Goal: Task Accomplishment & Management: Use online tool/utility

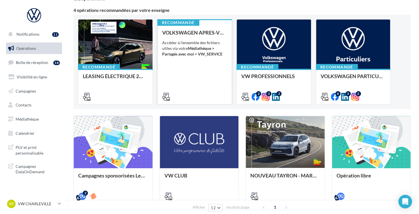
scroll to position [57, 0]
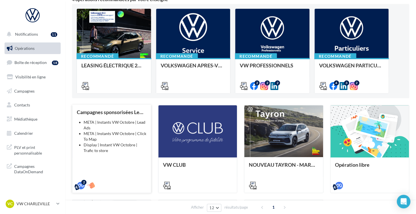
click at [124, 159] on div "Campagnes sponsorisées Les Instants VW Octobre META | Instants VW Octobre | Lea…" at bounding box center [112, 148] width 70 height 79
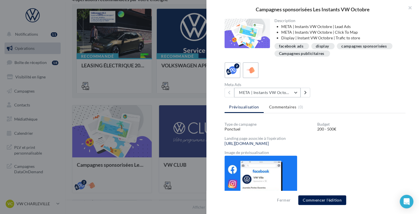
click at [286, 90] on button "META | Instants VW Octobre | Click To Map" at bounding box center [267, 93] width 66 height 10
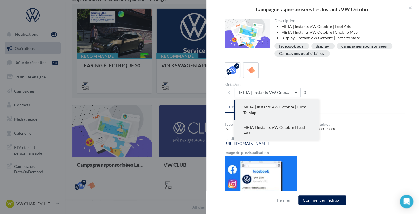
click at [304, 134] on button "META | Instants VW Octobre | Lead Ads" at bounding box center [276, 130] width 85 height 20
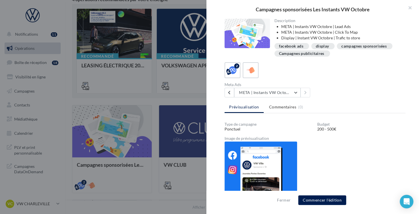
scroll to position [9, 0]
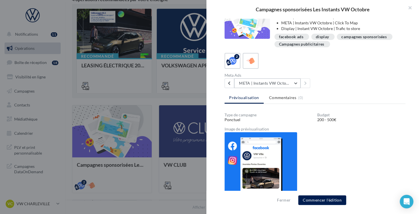
click at [294, 85] on button "META | Instants VW Octobre | Lead Ads" at bounding box center [267, 84] width 66 height 10
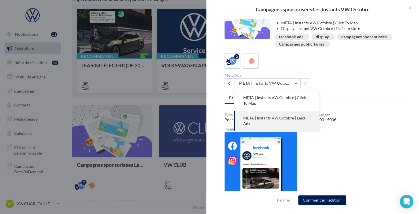
click at [351, 135] on div "Type de campagne Ponctuel Budget 200 - 500€ Image de prévisualisation" at bounding box center [315, 155] width 181 height 84
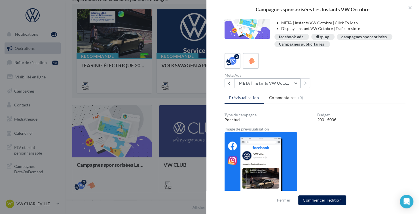
click at [291, 82] on button "META | Instants VW Octobre | Lead Ads" at bounding box center [267, 84] width 66 height 10
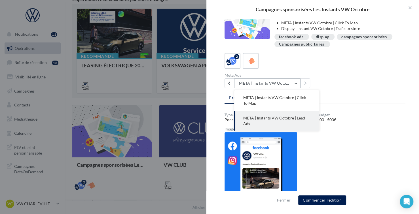
click at [297, 85] on button "META | Instants VW Octobre | Lead Ads" at bounding box center [267, 84] width 66 height 10
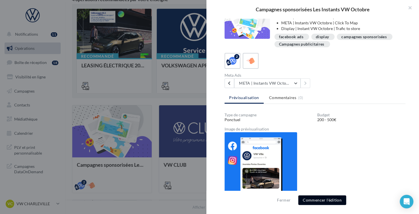
click at [324, 202] on button "Commencer l'édition" at bounding box center [322, 201] width 48 height 10
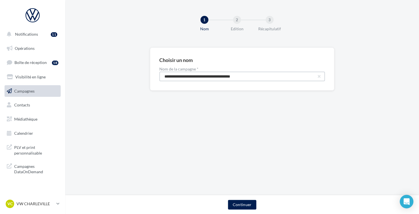
click at [227, 79] on input "**********" at bounding box center [242, 77] width 166 height 10
click at [293, 104] on div "**********" at bounding box center [242, 78] width 354 height 61
click at [249, 203] on button "Continuer" at bounding box center [242, 205] width 28 height 10
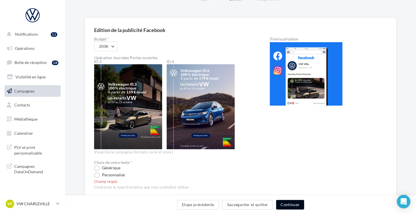
scroll to position [113, 0]
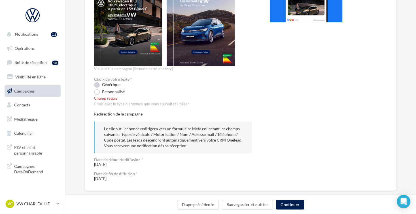
click at [95, 85] on label "Générique" at bounding box center [107, 85] width 26 height 6
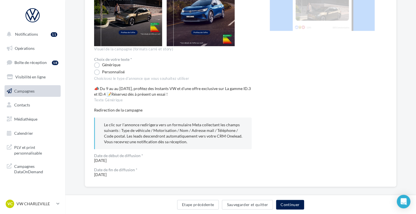
scroll to position [139, 0]
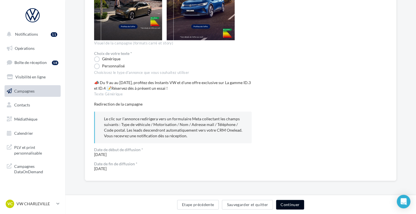
click at [293, 206] on button "Continuer" at bounding box center [290, 205] width 28 height 10
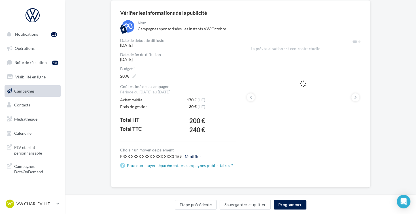
scroll to position [54, 0]
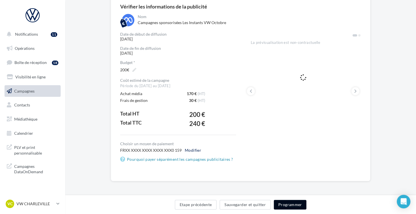
click at [293, 202] on button "Programmer" at bounding box center [290, 205] width 33 height 10
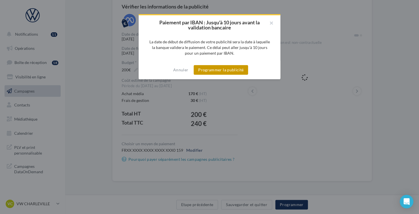
click at [228, 73] on button "Programmer la publicité" at bounding box center [221, 70] width 54 height 10
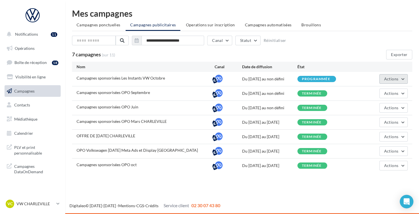
click at [397, 81] on span "Actions" at bounding box center [391, 79] width 14 height 5
click at [397, 77] on span "Actions" at bounding box center [391, 79] width 14 height 5
click at [402, 93] on button "Actions" at bounding box center [393, 94] width 28 height 10
click at [381, 126] on button "Voir les résultats" at bounding box center [379, 121] width 57 height 15
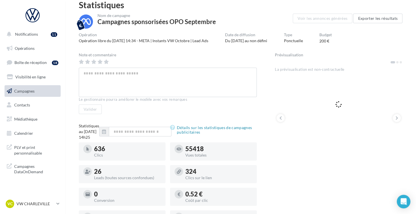
scroll to position [18, 0]
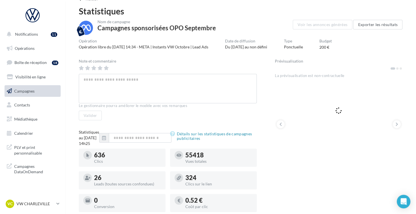
click at [28, 93] on span "Campagnes" at bounding box center [24, 90] width 20 height 5
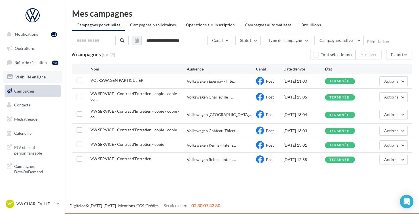
click at [36, 76] on span "Visibilité en ligne" at bounding box center [30, 77] width 30 height 5
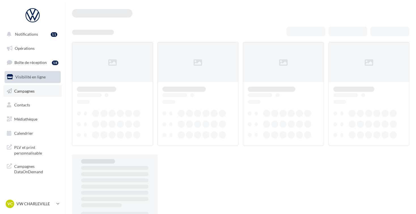
drag, startPoint x: 0, startPoint y: 0, endPoint x: 41, endPoint y: 90, distance: 99.3
click at [42, 90] on link "Campagnes" at bounding box center [32, 91] width 58 height 12
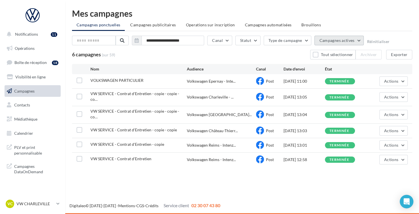
click at [333, 39] on span "Campagnes actives" at bounding box center [336, 40] width 35 height 5
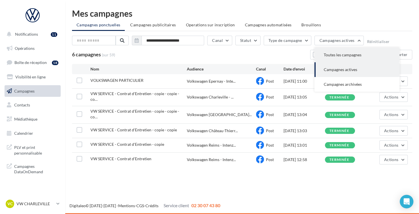
click at [344, 52] on span "Toutes les campagnes" at bounding box center [342, 54] width 38 height 5
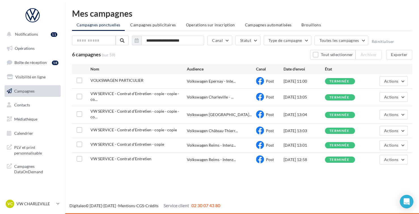
click at [145, 24] on span "Campagnes publicitaires" at bounding box center [153, 24] width 46 height 5
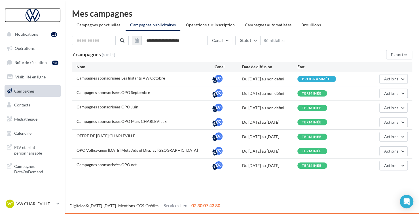
click at [34, 12] on div at bounding box center [32, 15] width 45 height 14
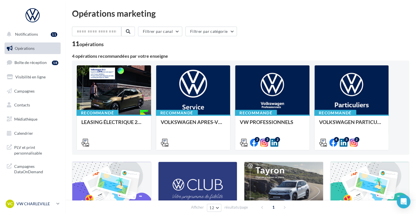
click at [41, 206] on p "VW CHARLEVILLE" at bounding box center [35, 204] width 38 height 6
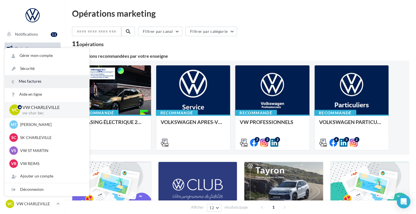
click at [53, 77] on link "Mes factures" at bounding box center [47, 81] width 84 height 13
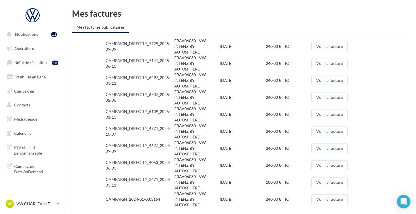
click at [39, 206] on p "VW CHARLEVILLE" at bounding box center [35, 204] width 38 height 6
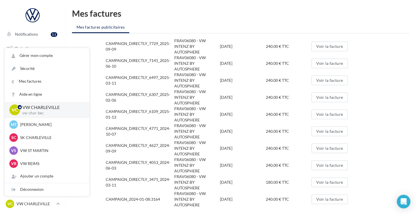
click at [148, 24] on ul "Mes factures publicitaires" at bounding box center [240, 27] width 337 height 11
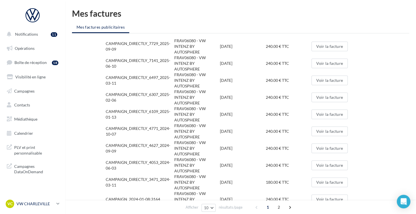
click at [50, 205] on p "VW CHARLEVILLE" at bounding box center [35, 204] width 38 height 6
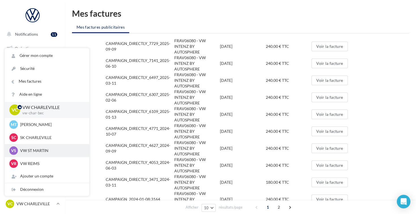
click at [43, 151] on p "VW ST MARTIN" at bounding box center [51, 151] width 62 height 6
